Goal: Information Seeking & Learning: Find specific fact

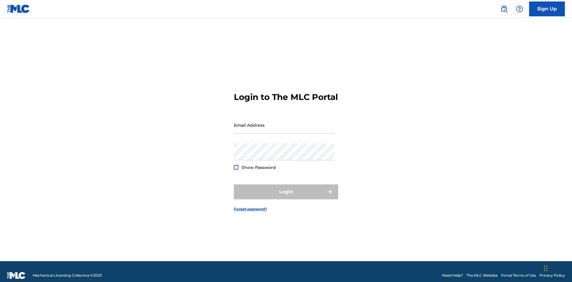
scroll to position [8, 0]
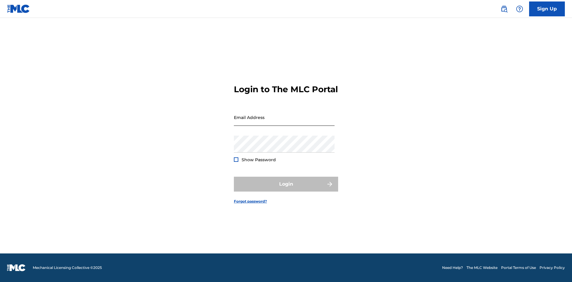
click at [284, 122] on input "Email Address" at bounding box center [284, 117] width 101 height 17
type input "Duke.McTesterson@gmail.com"
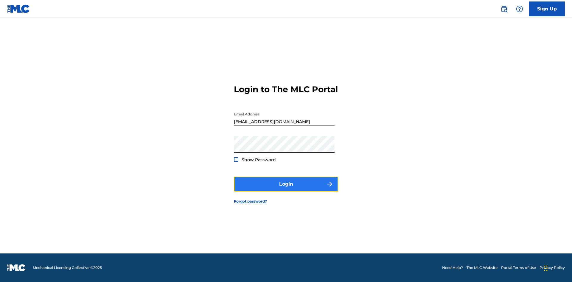
click at [286, 189] on button "Login" at bounding box center [286, 184] width 104 height 15
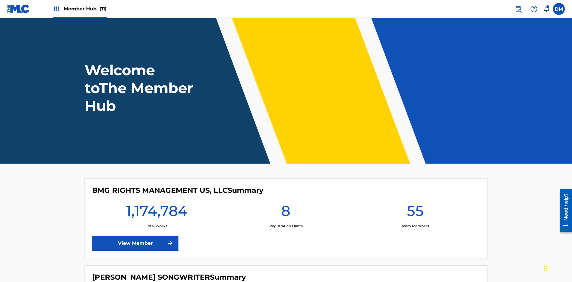
click at [85, 9] on span "Member Hub (11)" at bounding box center [85, 8] width 43 height 7
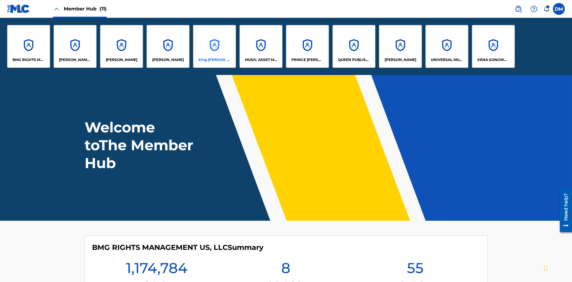
click at [214, 60] on p "King McTesterson" at bounding box center [214, 59] width 32 height 5
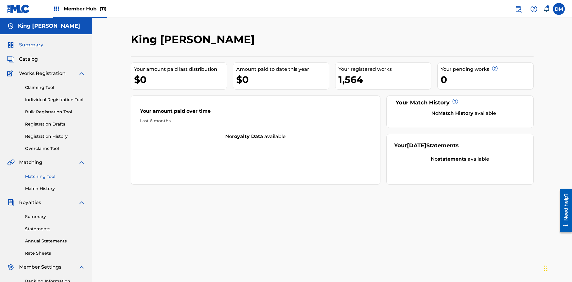
click at [55, 174] on link "Matching Tool" at bounding box center [55, 177] width 60 height 6
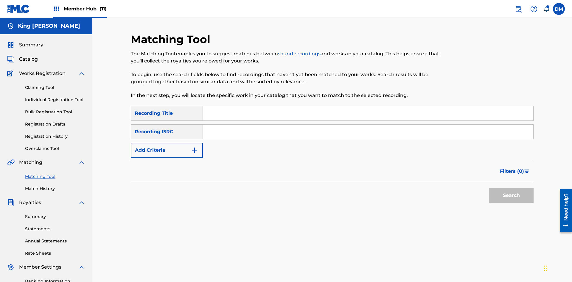
click at [368, 106] on input "Search Form" at bounding box center [368, 113] width 330 height 14
type input "Cowboy"
click at [512, 168] on span "Filters ( 0 )" at bounding box center [512, 171] width 24 height 7
click at [0, 0] on input "Search Form" at bounding box center [0, 0] width 0 height 0
click at [0, 0] on button "Apply Filters" at bounding box center [0, 0] width 0 height 0
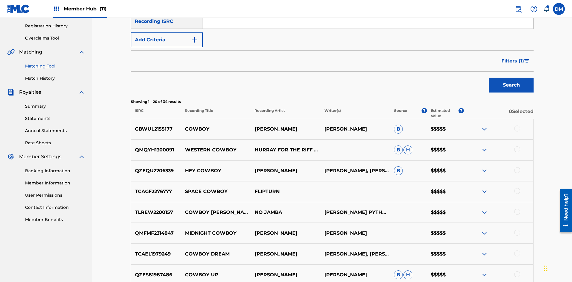
click at [368, 10] on input "Cowboy" at bounding box center [368, 3] width 330 height 14
click at [368, 10] on input "Search Form" at bounding box center [368, 3] width 330 height 14
type input "Hocus Pocus"
click at [512, 57] on span "Filters ( 1 )" at bounding box center [512, 60] width 23 height 7
click at [0, 0] on input "Search Form" at bounding box center [0, 0] width 0 height 0
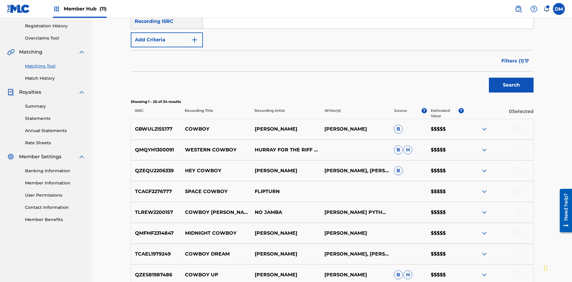
click at [0, 0] on button "Apply Filters" at bounding box center [0, 0] width 0 height 0
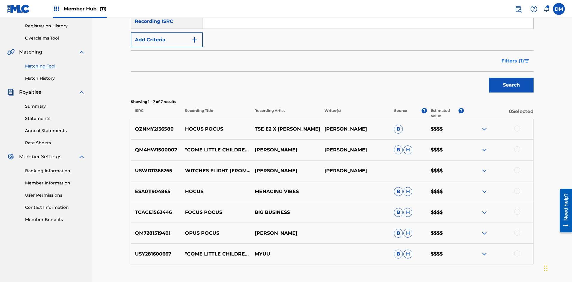
click at [368, 10] on input "Hocus Pocus" at bounding box center [368, 3] width 330 height 14
click at [368, 10] on input "Search Form" at bounding box center [368, 3] width 330 height 14
type input "Milenko"
click at [512, 57] on span "Filters ( 1 )" at bounding box center [512, 60] width 23 height 7
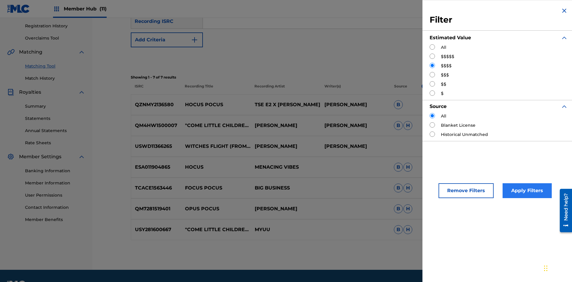
click at [432, 75] on input "Search Form" at bounding box center [431, 74] width 5 height 5
click at [526, 191] on button "Apply Filters" at bounding box center [526, 190] width 49 height 15
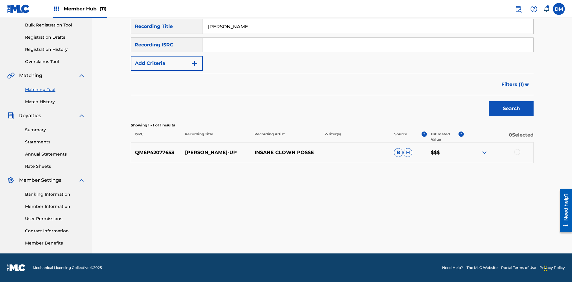
scroll to position [87, 0]
click at [368, 34] on input "Milenko" at bounding box center [368, 26] width 330 height 14
click at [368, 34] on input "Search Form" at bounding box center [368, 26] width 330 height 14
type input "Milenko"
click at [512, 85] on span "Filters ( 1 )" at bounding box center [512, 84] width 23 height 7
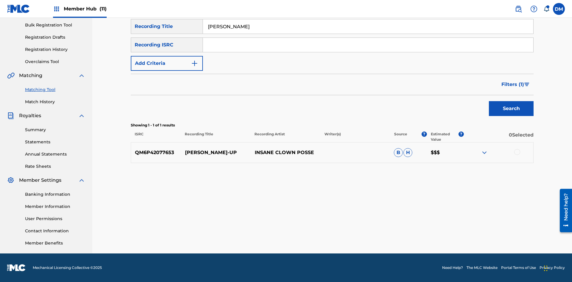
click at [0, 0] on input "Search Form" at bounding box center [0, 0] width 0 height 0
click at [0, 0] on button "Apply Filters" at bounding box center [0, 0] width 0 height 0
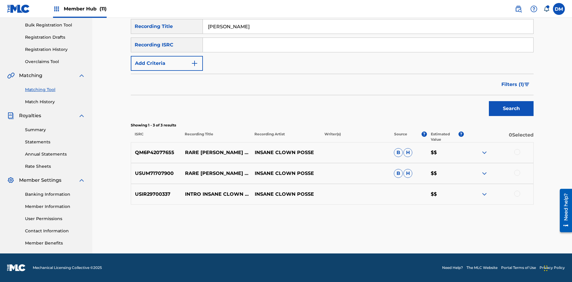
click at [368, 34] on input "Milenko" at bounding box center [368, 26] width 330 height 14
click at [368, 34] on input "Search Form" at bounding box center [368, 26] width 330 height 14
type input "Milenko"
click at [512, 85] on span "Filters ( 1 )" at bounding box center [512, 84] width 23 height 7
click at [0, 0] on input "Search Form" at bounding box center [0, 0] width 0 height 0
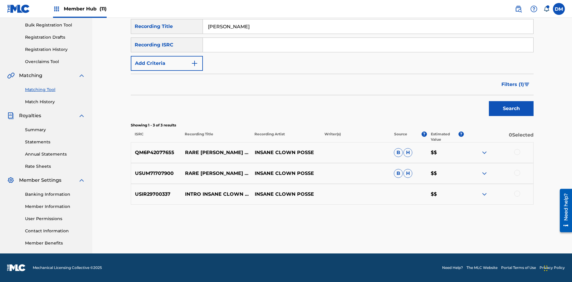
click at [0, 0] on button "Apply Filters" at bounding box center [0, 0] width 0 height 0
